Goal: Task Accomplishment & Management: Manage account settings

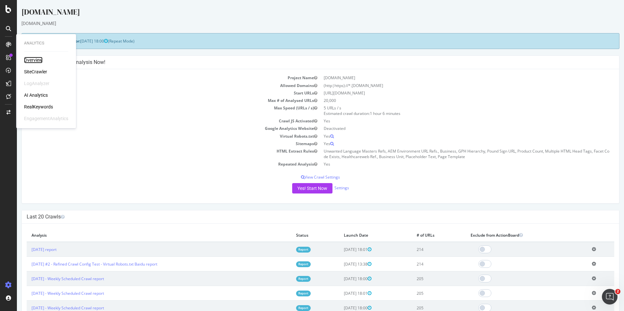
click at [34, 61] on div "Overview" at bounding box center [33, 60] width 19 height 6
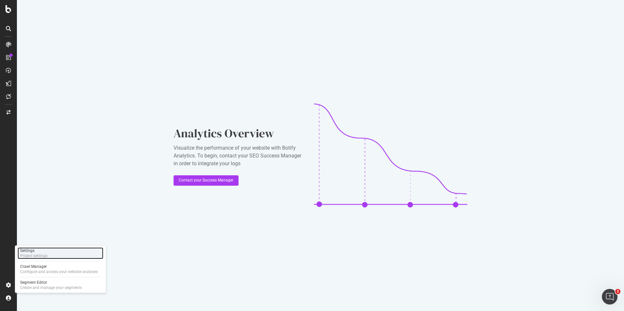
click at [40, 249] on div "Settings" at bounding box center [33, 250] width 27 height 5
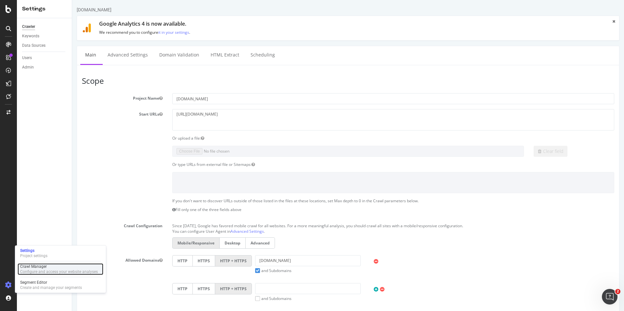
click at [35, 268] on div "Crawl Manager" at bounding box center [59, 266] width 78 height 5
